Goal: Contribute content: Contribute content

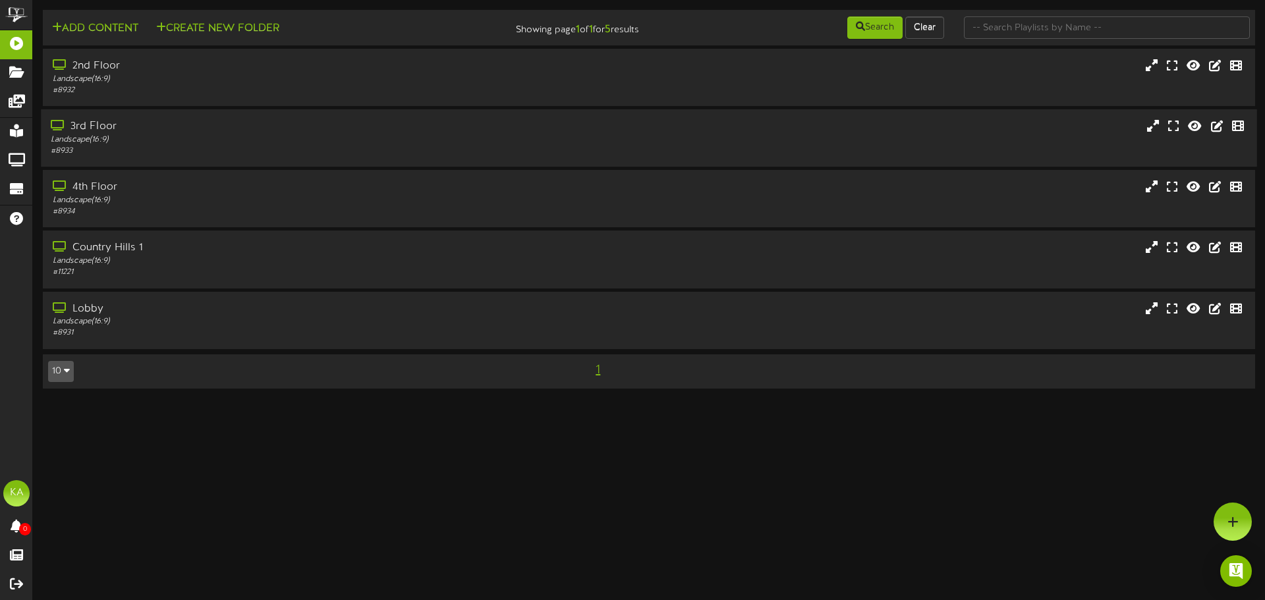
click at [258, 142] on div "Landscape ( 16:9 )" at bounding box center [294, 139] width 487 height 11
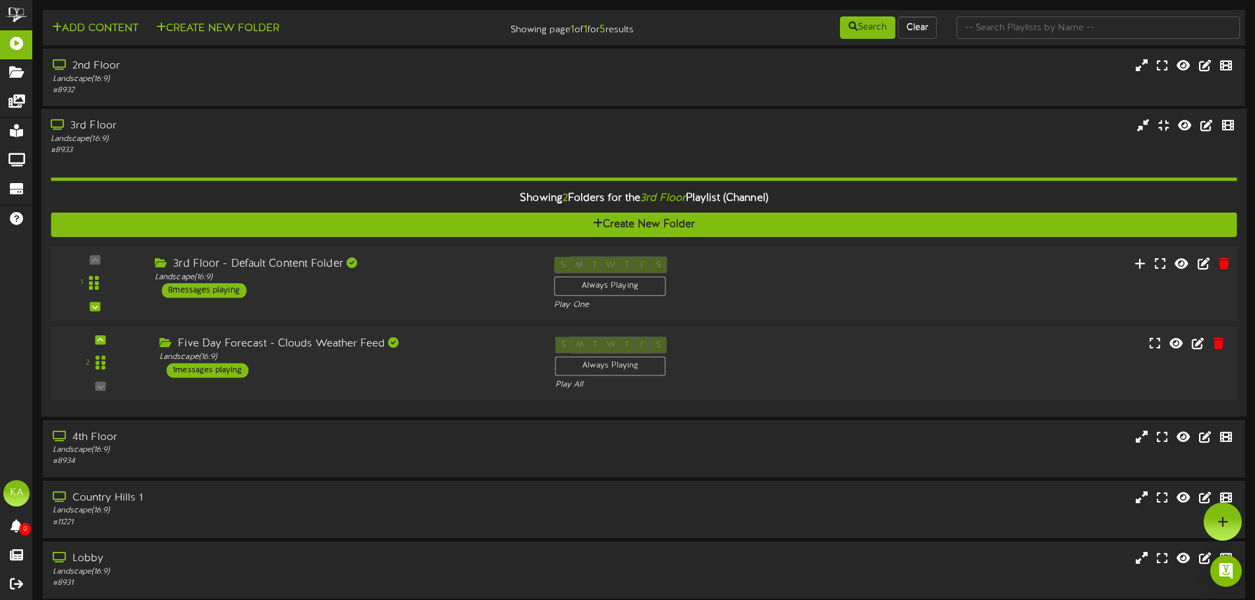
click at [451, 282] on div "3rd Floor - Default Content Folder Landscape ( 16:9 ) 8 messages playing" at bounding box center [344, 277] width 399 height 41
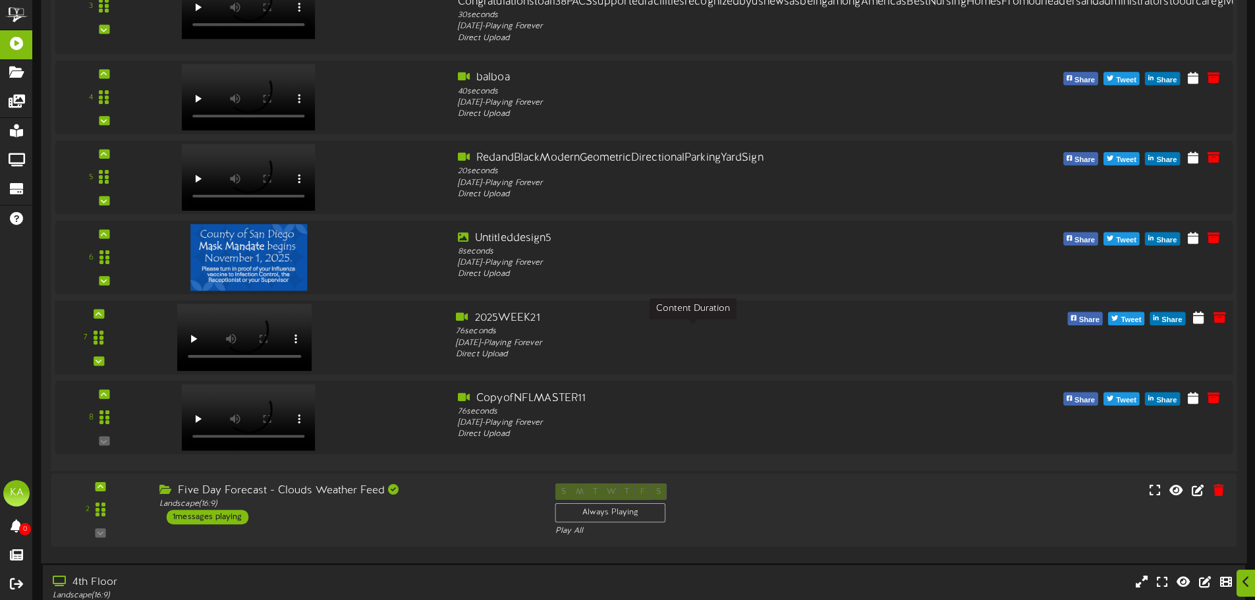
scroll to position [593, 0]
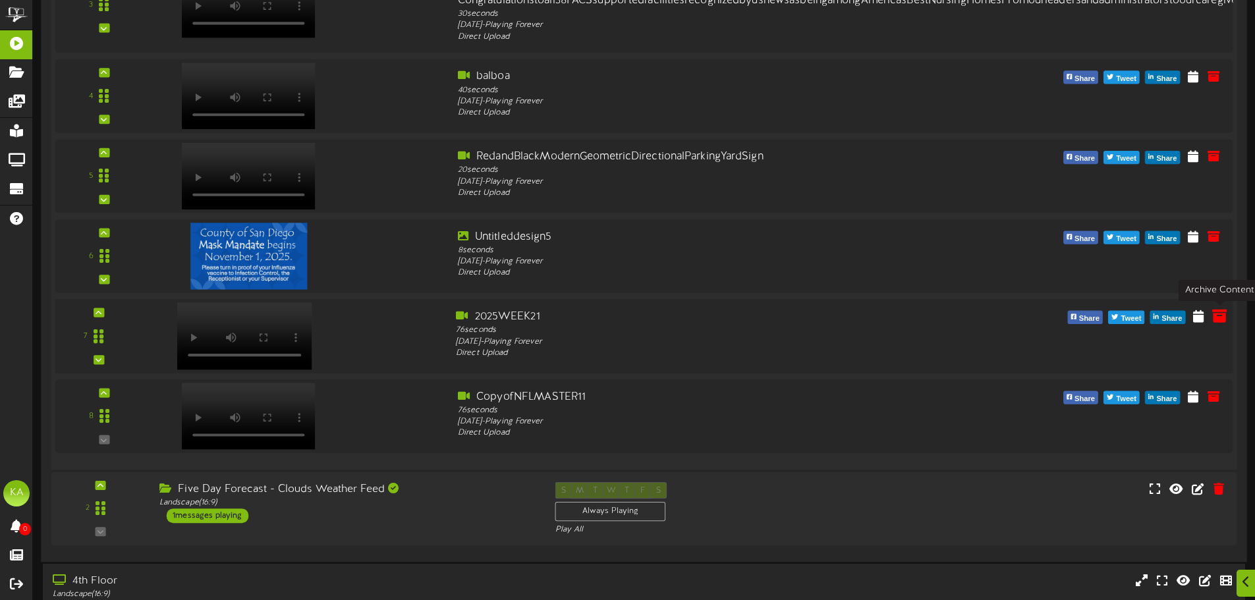
click at [1223, 319] on icon at bounding box center [1219, 315] width 14 height 14
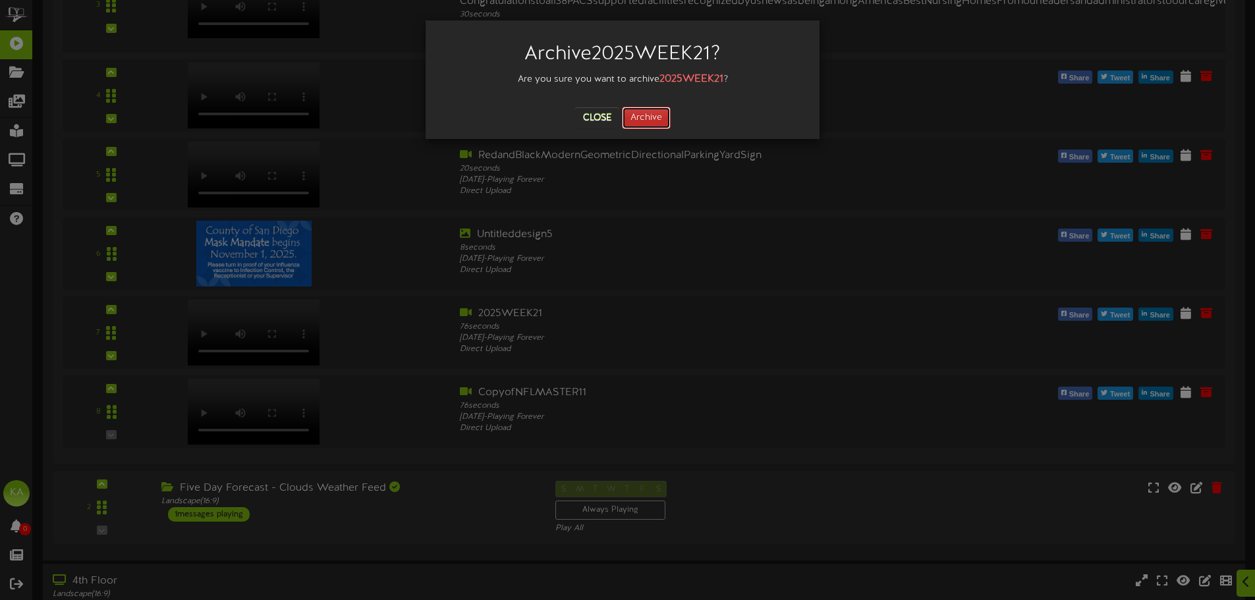
click at [642, 111] on button "Archive" at bounding box center [646, 118] width 49 height 22
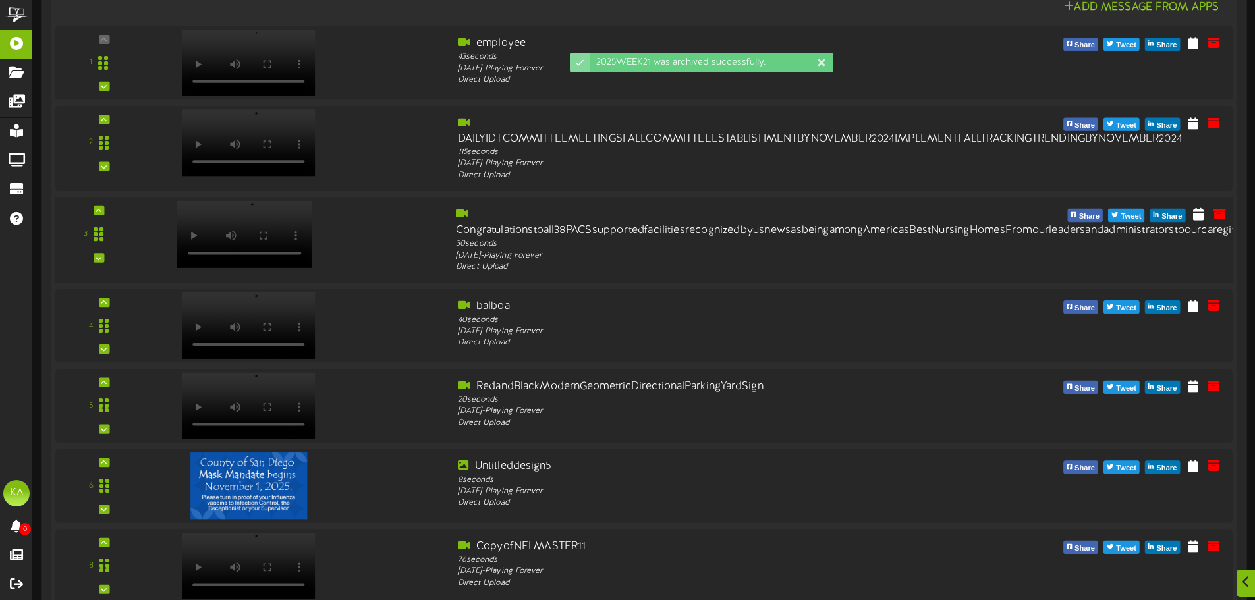
scroll to position [456, 0]
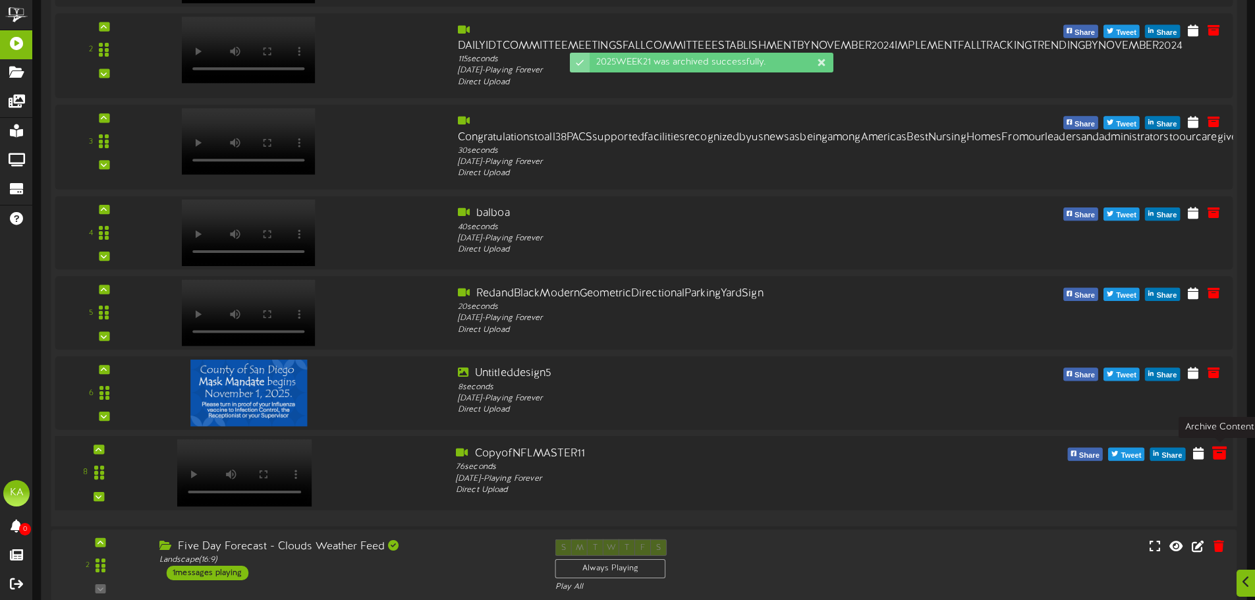
click at [1218, 458] on icon at bounding box center [1219, 452] width 14 height 14
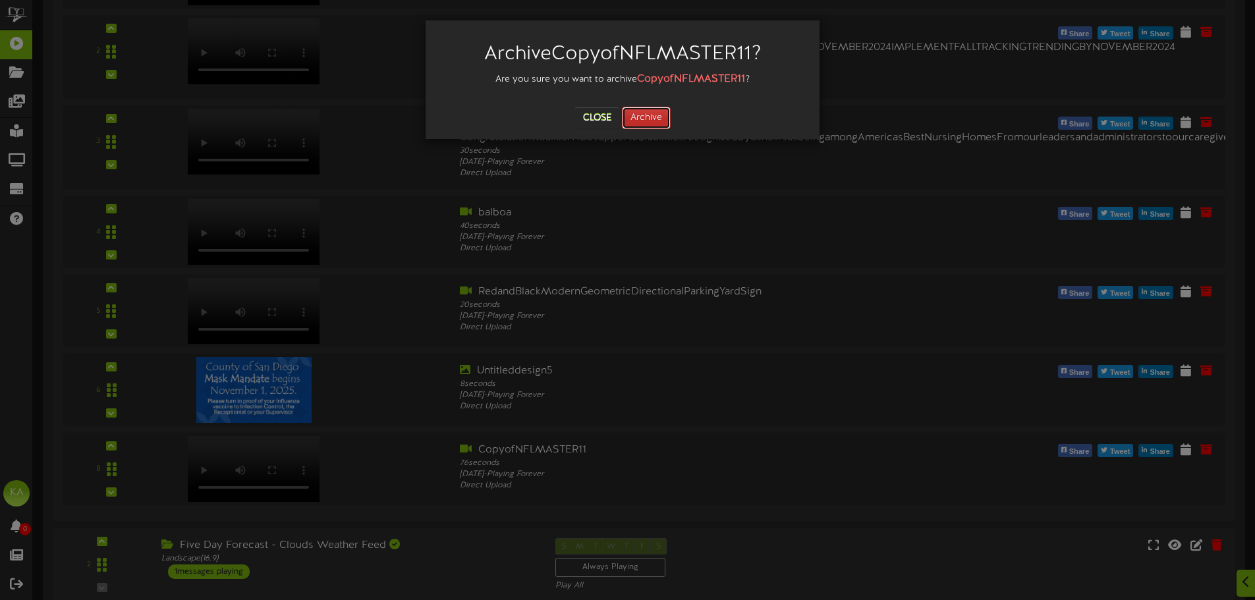
click at [665, 119] on button "Archive" at bounding box center [646, 118] width 49 height 22
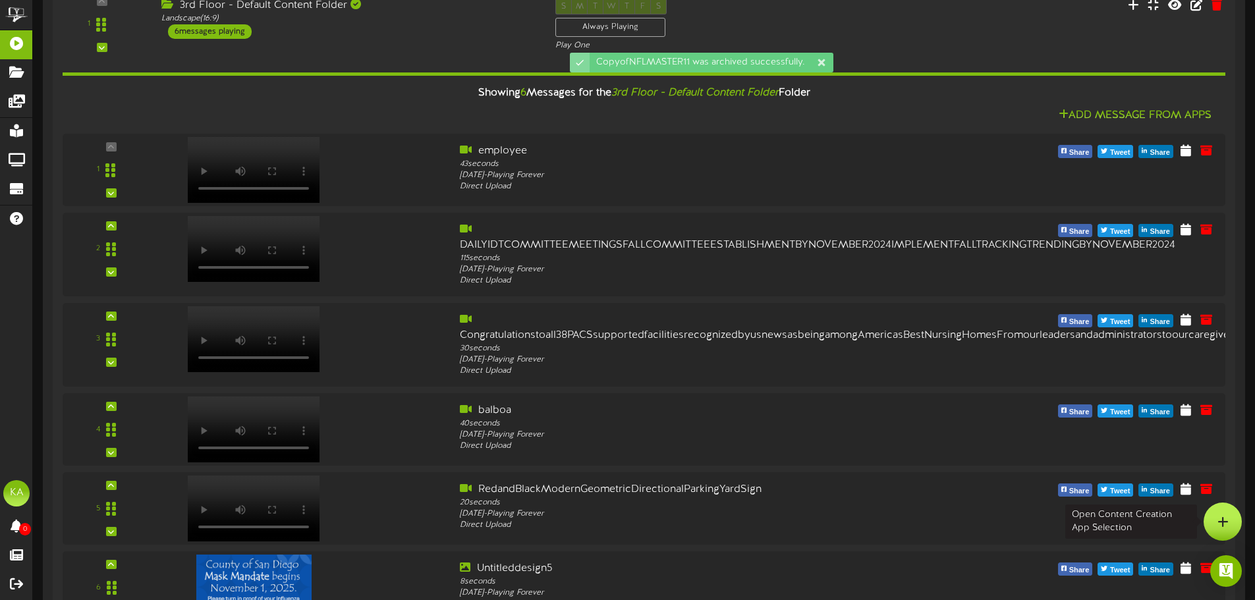
click at [1232, 520] on div at bounding box center [1222, 522] width 38 height 38
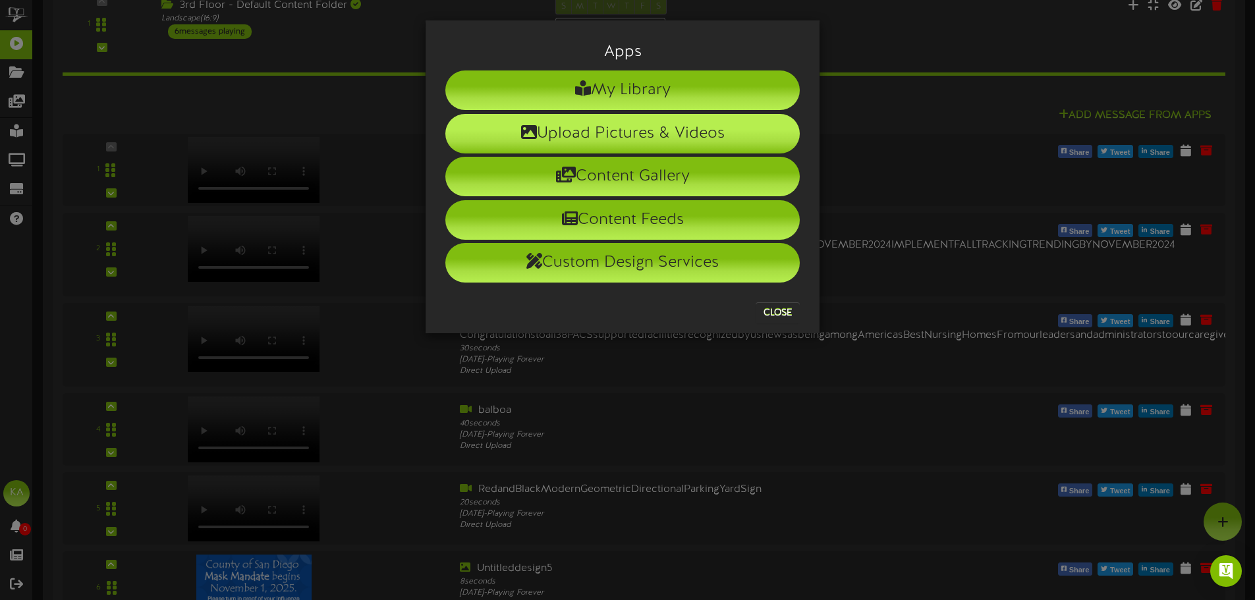
click at [728, 128] on li "Upload Pictures & Videos" at bounding box center [622, 134] width 354 height 40
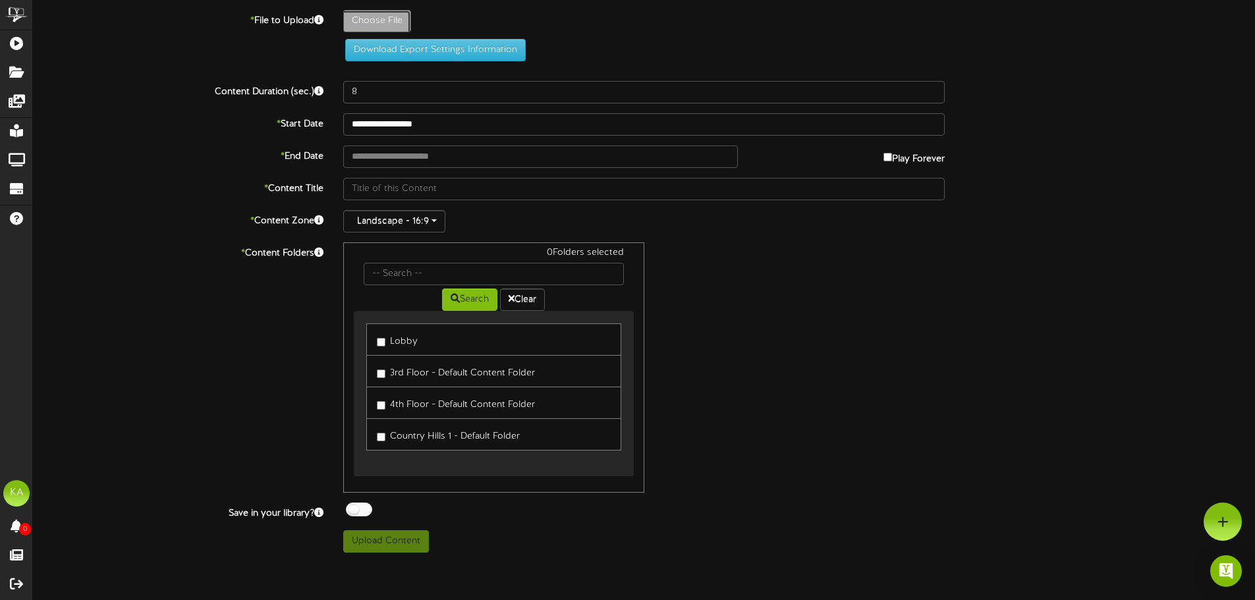
type input "**********"
type input "week3"
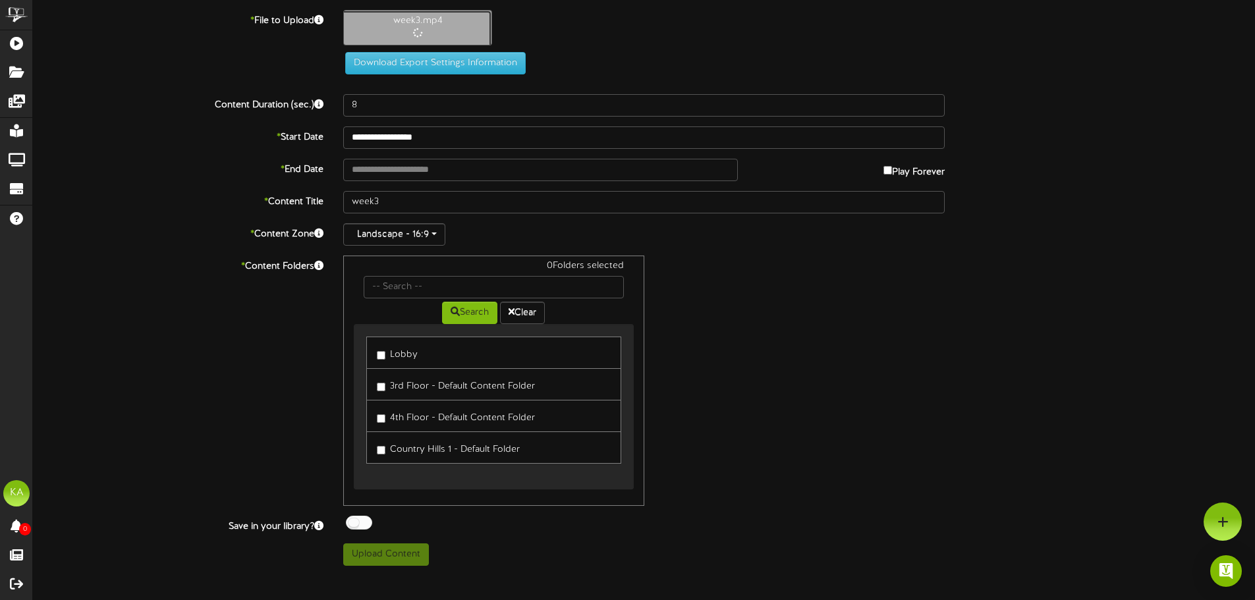
type input "76"
click at [410, 354] on label "Lobby" at bounding box center [397, 353] width 41 height 18
click at [418, 391] on label "3rd Floor - Default Content Folder" at bounding box center [456, 384] width 158 height 18
click at [420, 420] on label "4th Floor - Default Content Folder" at bounding box center [456, 416] width 158 height 18
click at [391, 572] on div "ChannelValet Playlists Folders Messages My Library Groups Devices Help KA Kimbe…" at bounding box center [627, 288] width 1255 height 576
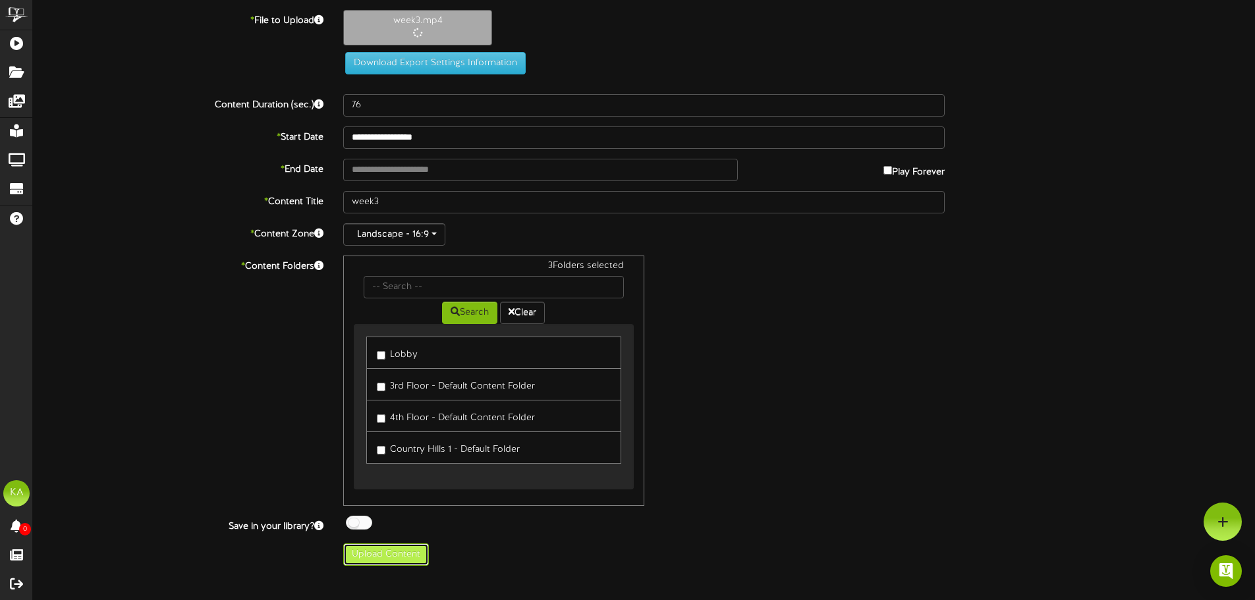
click at [378, 562] on button "Upload Content" at bounding box center [386, 554] width 86 height 22
type input "**********"
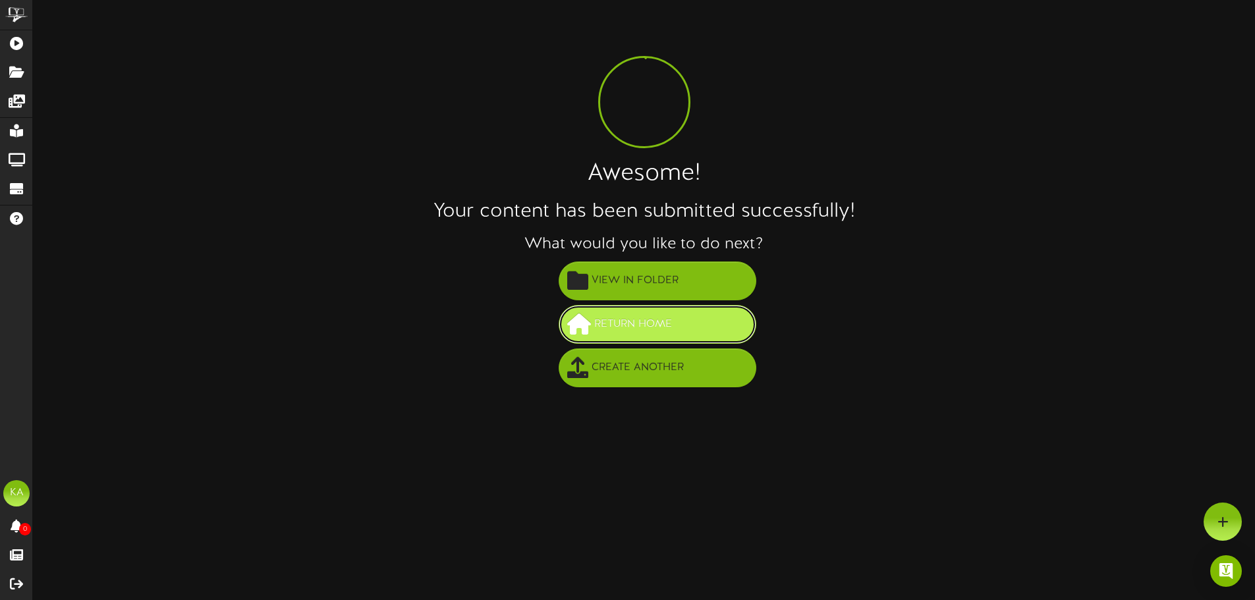
click at [705, 325] on button "Return Home" at bounding box center [658, 324] width 198 height 39
